Goal: Go to known website: Go to known website

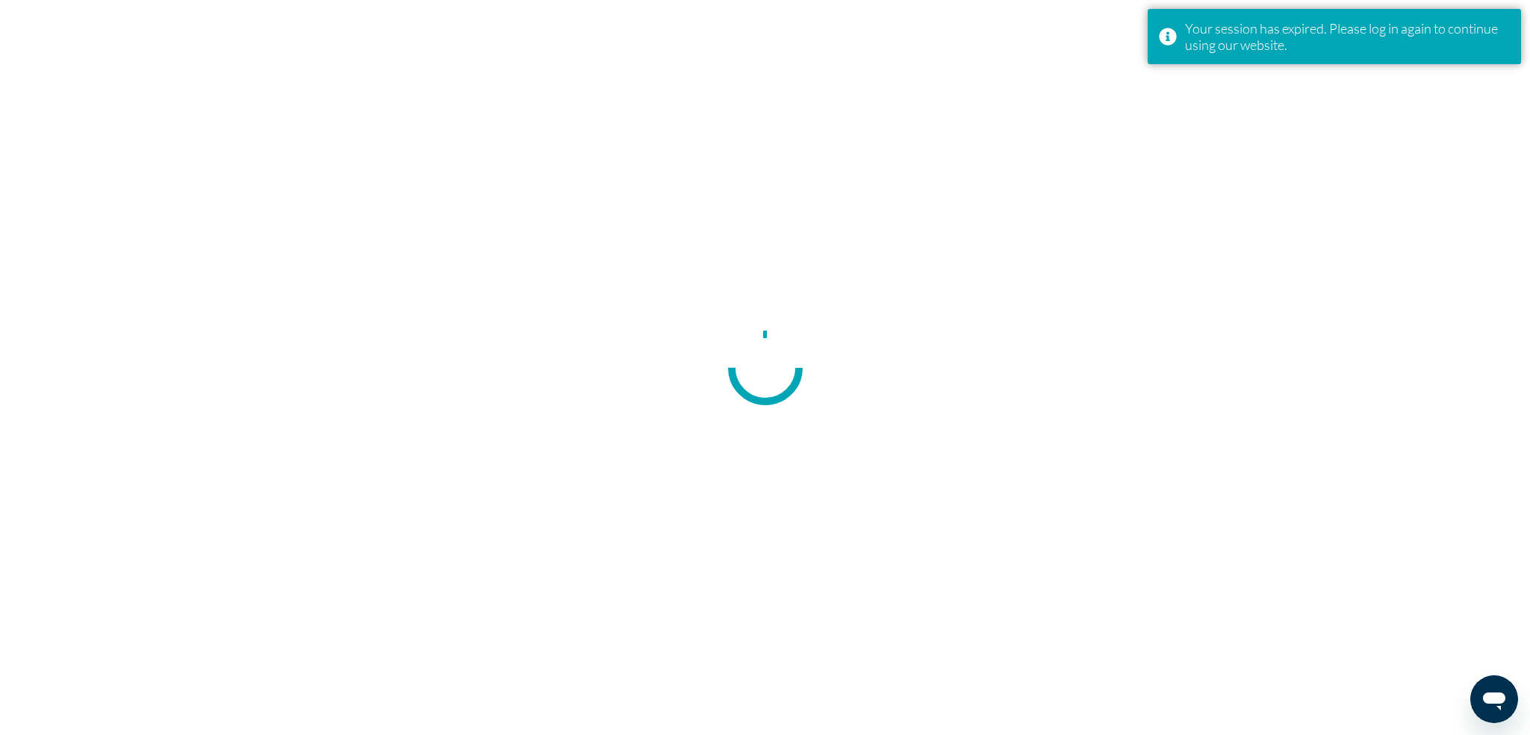
click at [1068, 220] on div at bounding box center [765, 367] width 1530 height 735
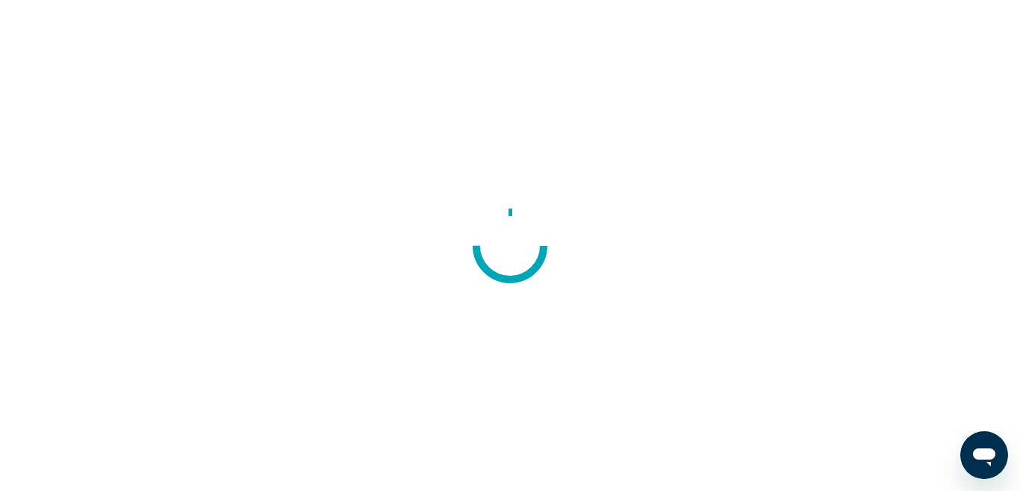
click at [625, 148] on div at bounding box center [510, 245] width 1020 height 491
